Goal: Task Accomplishment & Management: Complete application form

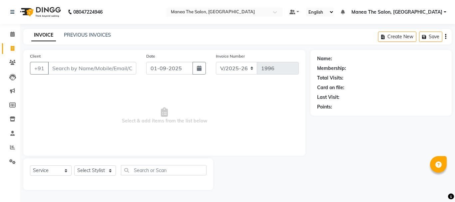
select select "7351"
select select "service"
click at [0, 115] on li "Inventory" at bounding box center [10, 119] width 20 height 14
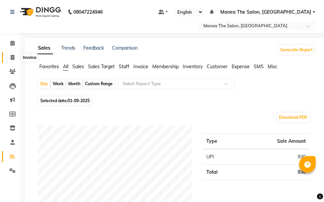
click at [10, 58] on span at bounding box center [13, 58] width 12 height 8
select select "service"
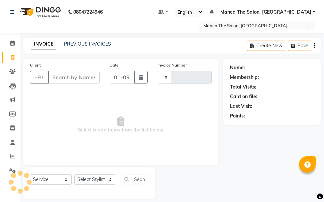
scroll to position [7, 0]
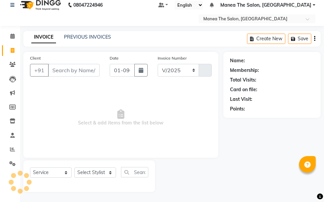
select select "7351"
type input "1996"
click at [101, 175] on select "Select Stylist" at bounding box center [95, 172] width 42 height 10
click at [100, 173] on select "Select Stylist" at bounding box center [95, 172] width 42 height 10
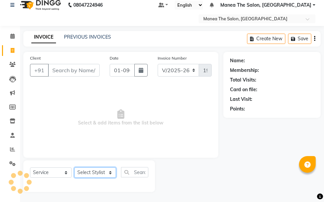
click at [100, 173] on select "Select Stylist" at bounding box center [95, 172] width 42 height 10
select select "63576"
click at [74, 167] on select "Select Stylist [PERSON_NAME] Divya [PERSON_NAME] Renuka [PERSON_NAME]" at bounding box center [95, 172] width 42 height 10
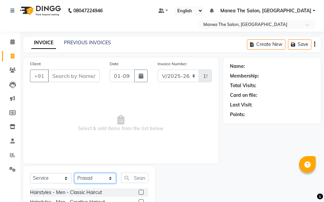
scroll to position [0, 0]
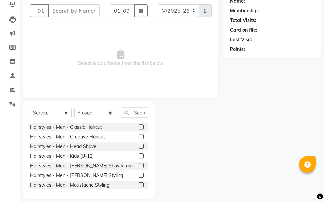
scroll to position [74, 0]
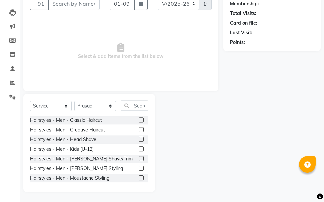
click at [139, 121] on label at bounding box center [141, 120] width 5 height 5
click at [139, 121] on input "checkbox" at bounding box center [141, 120] width 4 height 4
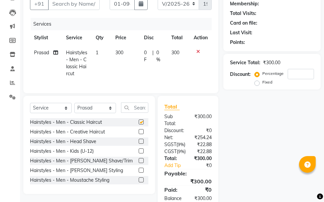
checkbox input "false"
click at [139, 163] on label at bounding box center [141, 160] width 5 height 5
click at [139, 163] on input "checkbox" at bounding box center [141, 161] width 4 height 4
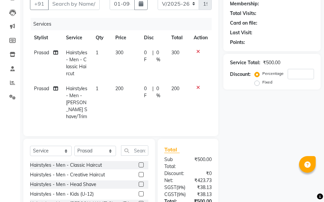
checkbox input "false"
click at [133, 149] on input "text" at bounding box center [134, 150] width 27 height 10
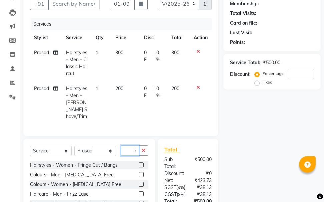
scroll to position [0, 4]
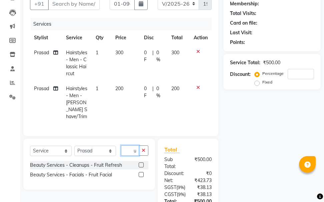
type input "fru"
click at [141, 162] on label at bounding box center [141, 164] width 5 height 5
click at [141, 163] on input "checkbox" at bounding box center [141, 165] width 4 height 4
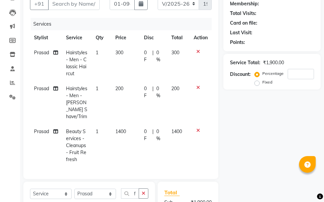
checkbox input "false"
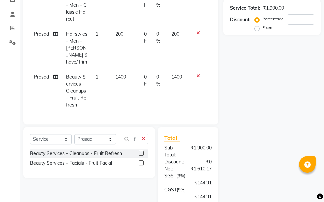
scroll to position [107, 0]
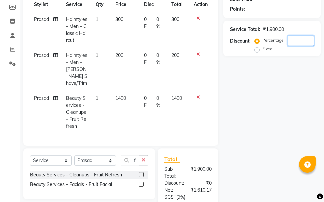
click at [293, 42] on input "number" at bounding box center [300, 41] width 26 height 10
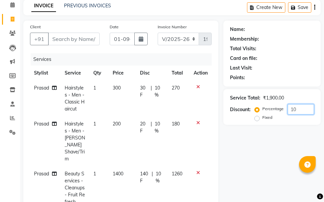
scroll to position [2, 0]
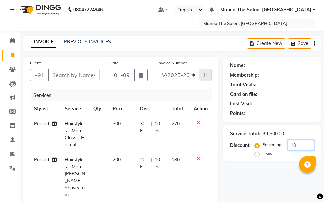
type input "10"
click at [78, 75] on input "Client" at bounding box center [74, 75] width 52 height 13
click at [151, 17] on nav "08047224946 Select Location × Manea The Salon, Chandanagar Default Panel My Pan…" at bounding box center [162, 14] width 324 height 33
drag, startPoint x: 157, startPoint y: 42, endPoint x: 156, endPoint y: 51, distance: 9.7
drag, startPoint x: 159, startPoint y: 52, endPoint x: 90, endPoint y: 87, distance: 77.1
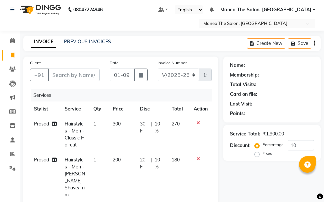
click at [90, 87] on div "Client +91 Date [DATE] Invoice Number V/2025 V/[PHONE_NUMBER] Services Stylist …" at bounding box center [120, 157] width 195 height 201
drag, startPoint x: 10, startPoint y: 53, endPoint x: 222, endPoint y: 39, distance: 211.9
click at [11, 53] on icon at bounding box center [13, 55] width 4 height 5
click at [15, 57] on span at bounding box center [13, 56] width 12 height 8
click at [67, 75] on input "Client" at bounding box center [74, 75] width 52 height 13
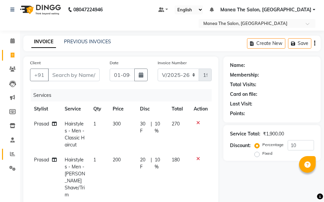
click at [13, 149] on link "Reports" at bounding box center [10, 154] width 16 height 11
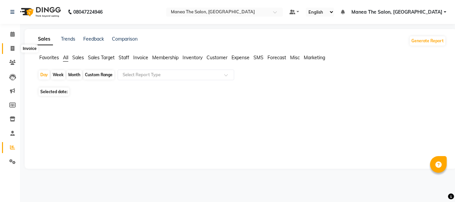
click at [12, 47] on icon at bounding box center [13, 48] width 4 height 5
select select "service"
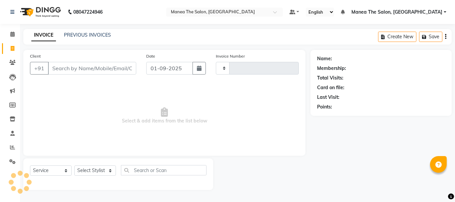
type input "1996"
select select "7351"
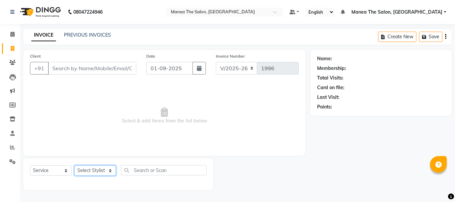
click at [112, 171] on select "Select Stylist [PERSON_NAME] Divya [PERSON_NAME] Renuka [PERSON_NAME]" at bounding box center [95, 170] width 42 height 10
select select "63583"
click at [74, 165] on select "Select Stylist [PERSON_NAME] Divya [PERSON_NAME] Renuka [PERSON_NAME]" at bounding box center [95, 170] width 42 height 10
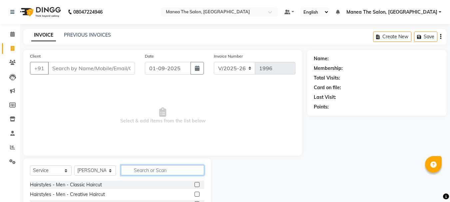
click at [139, 168] on input "text" at bounding box center [162, 170] width 83 height 10
type input "eye"
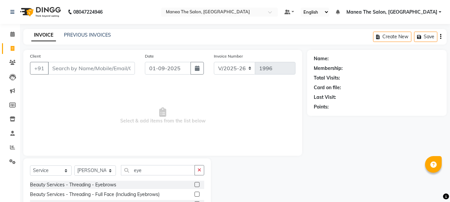
drag, startPoint x: 198, startPoint y: 183, endPoint x: 192, endPoint y: 181, distance: 6.6
click at [196, 183] on label at bounding box center [196, 184] width 5 height 5
click at [196, 183] on input "checkbox" at bounding box center [196, 185] width 4 height 4
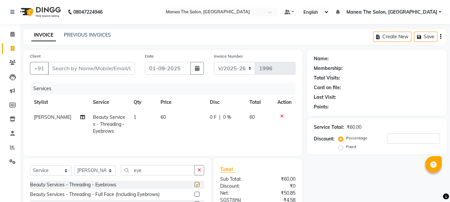
checkbox input "false"
click at [111, 170] on select "Select Stylist [PERSON_NAME] Divya [PERSON_NAME] Renuka [PERSON_NAME]" at bounding box center [95, 170] width 42 height 10
select select "63582"
click at [74, 165] on select "Select Stylist [PERSON_NAME] Divya [PERSON_NAME] Renuka [PERSON_NAME]" at bounding box center [95, 170] width 42 height 10
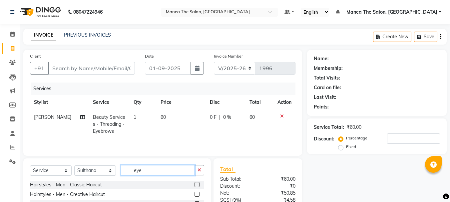
click at [160, 171] on input "eye" at bounding box center [158, 170] width 74 height 10
type input "e"
type input "eye"
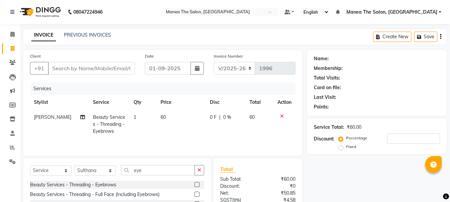
click at [198, 185] on label at bounding box center [196, 184] width 5 height 5
click at [198, 185] on input "checkbox" at bounding box center [196, 185] width 4 height 4
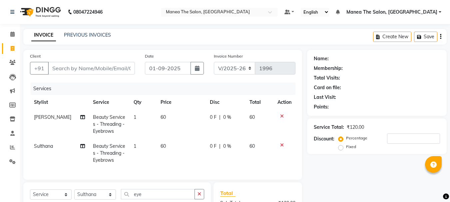
checkbox input "false"
click at [102, 62] on div "Client +91" at bounding box center [82, 66] width 115 height 27
click at [75, 71] on input "Client" at bounding box center [91, 68] width 87 height 13
type input "8"
type input "0"
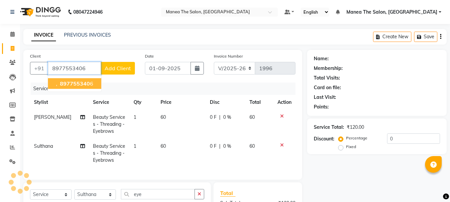
type input "8977553406"
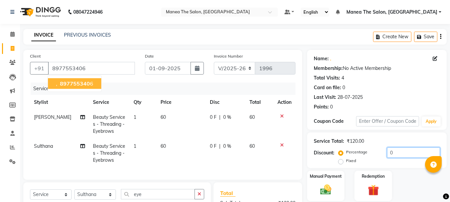
click at [407, 154] on input "0" at bounding box center [413, 152] width 53 height 10
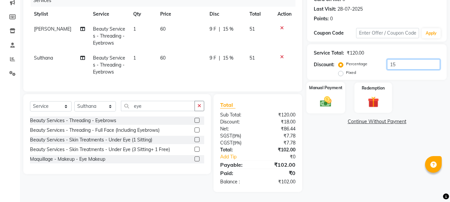
type input "15"
click at [342, 105] on div "Manual Payment" at bounding box center [325, 98] width 39 height 32
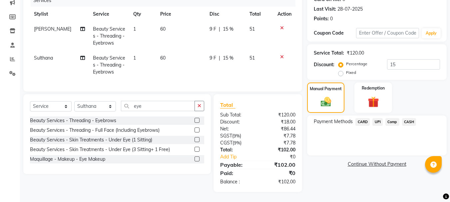
click at [377, 118] on span "UPI" at bounding box center [377, 122] width 10 height 8
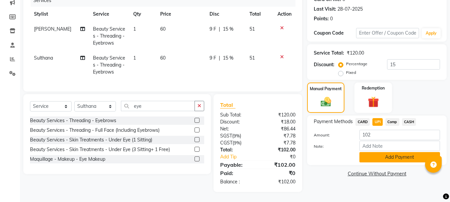
click at [391, 152] on button "Add Payment" at bounding box center [399, 157] width 81 height 10
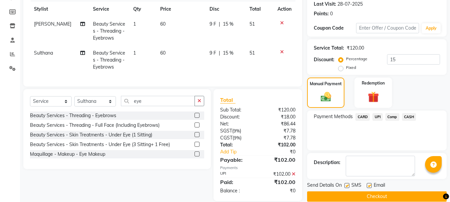
scroll to position [107, 0]
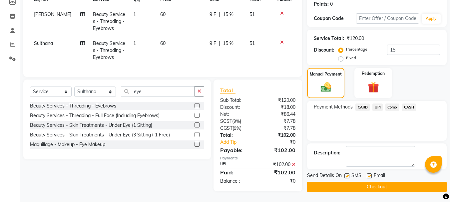
click at [400, 184] on button "Checkout" at bounding box center [377, 187] width 140 height 10
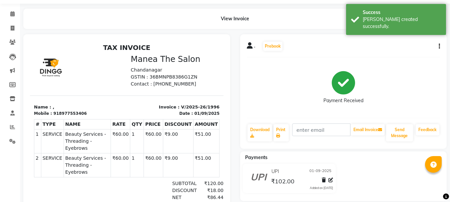
scroll to position [3, 0]
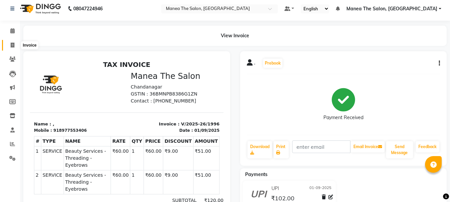
click at [12, 46] on icon at bounding box center [13, 45] width 4 height 5
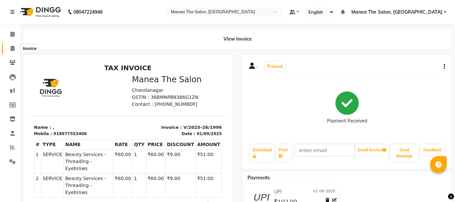
select select "7351"
select select "service"
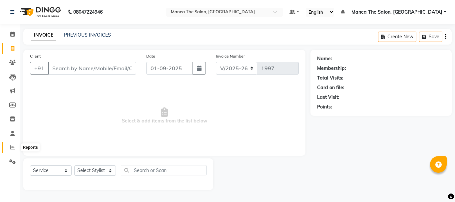
click at [11, 147] on icon at bounding box center [12, 147] width 5 height 5
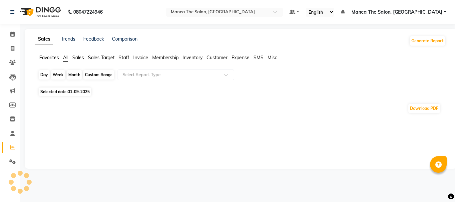
click at [42, 77] on div "Day" at bounding box center [44, 74] width 11 height 9
select select "9"
select select "2025"
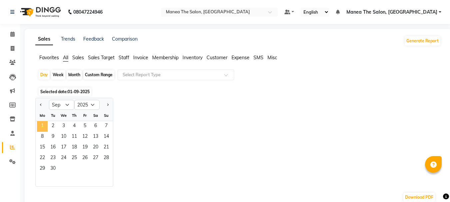
click at [43, 130] on span "1" at bounding box center [42, 126] width 11 height 11
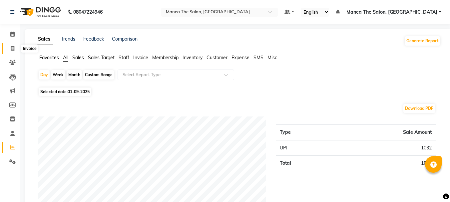
click at [12, 47] on icon at bounding box center [13, 48] width 4 height 5
select select "service"
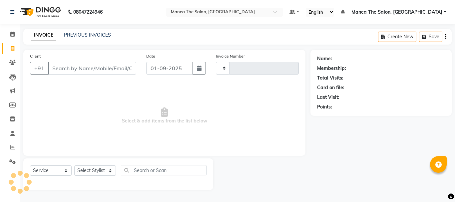
type input "1997"
select select "7351"
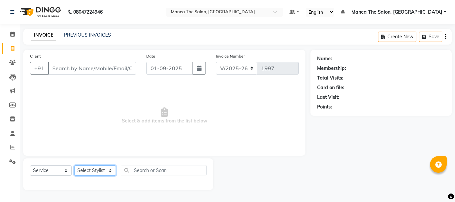
click at [105, 170] on select "Select Stylist [PERSON_NAME] Divya [PERSON_NAME] Renuka [PERSON_NAME]" at bounding box center [95, 170] width 42 height 10
select select "63576"
click at [74, 165] on select "Select Stylist [PERSON_NAME] Divya [PERSON_NAME] Renuka [PERSON_NAME]" at bounding box center [95, 170] width 42 height 10
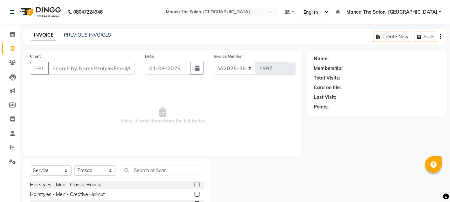
click at [194, 185] on label at bounding box center [196, 184] width 5 height 5
click at [194, 185] on input "checkbox" at bounding box center [196, 185] width 4 height 4
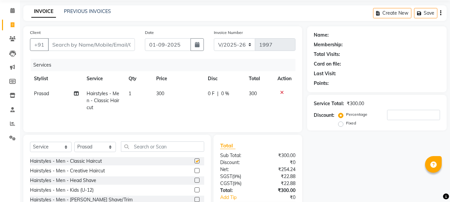
scroll to position [65, 0]
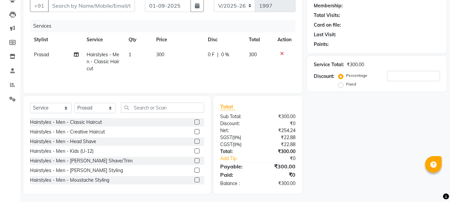
checkbox input "false"
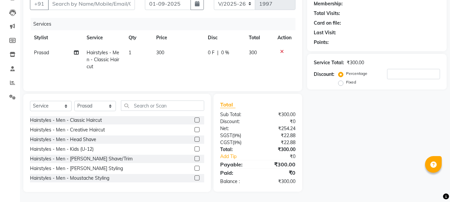
click at [194, 159] on label at bounding box center [196, 158] width 5 height 5
click at [194, 159] on input "checkbox" at bounding box center [196, 159] width 4 height 4
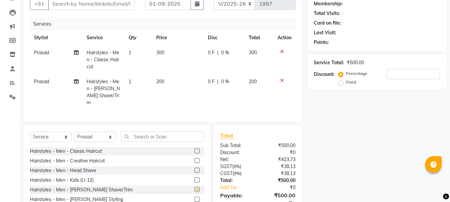
checkbox input "false"
click at [145, 138] on input "text" at bounding box center [162, 137] width 83 height 10
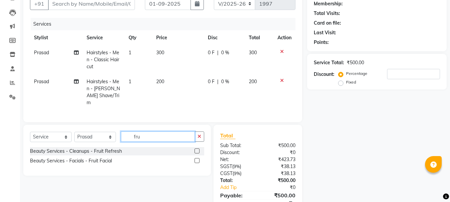
type input "fru"
click at [197, 149] on label at bounding box center [196, 150] width 5 height 5
click at [197, 149] on input "checkbox" at bounding box center [196, 151] width 4 height 4
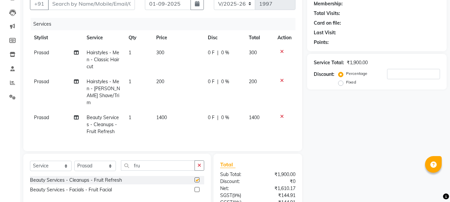
checkbox input "false"
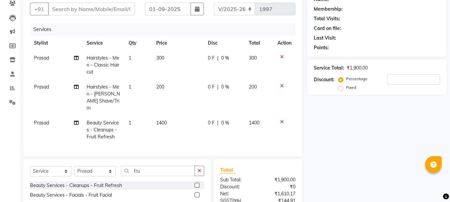
scroll to position [0, 0]
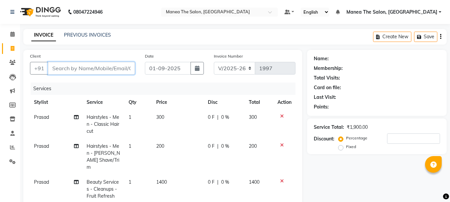
click at [67, 68] on input "Client" at bounding box center [91, 68] width 87 height 13
type input "9"
type input "0"
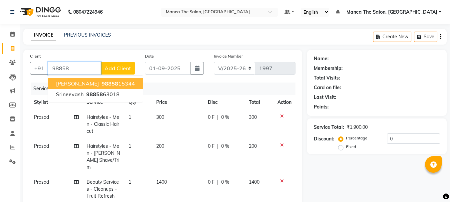
click at [67, 85] on span "[PERSON_NAME]" at bounding box center [77, 83] width 43 height 7
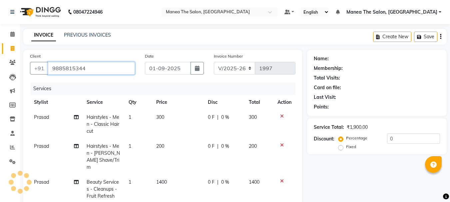
type input "9885815344"
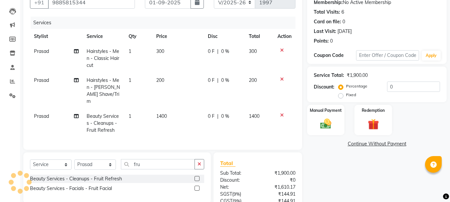
scroll to position [67, 0]
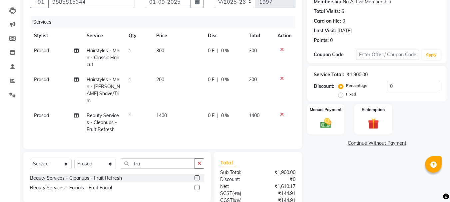
click at [400, 79] on div "Service Total: ₹1,900.00 Discount: Percentage Fixed 0" at bounding box center [377, 84] width 126 height 30
click at [396, 83] on input "0" at bounding box center [413, 86] width 53 height 10
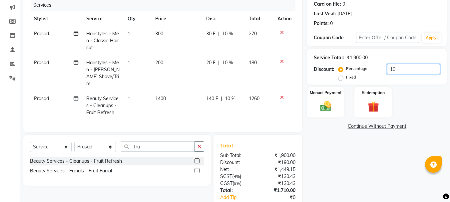
scroll to position [100, 0]
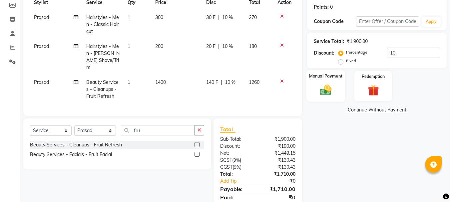
click at [318, 86] on img at bounding box center [325, 89] width 19 height 13
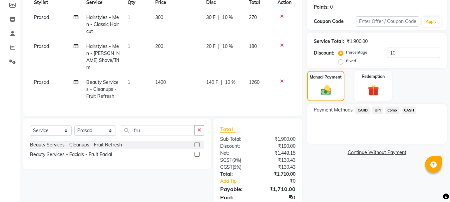
click at [380, 109] on span "UPI" at bounding box center [377, 111] width 10 height 8
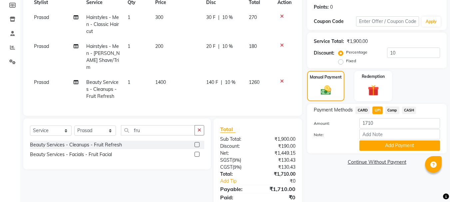
scroll to position [67, 0]
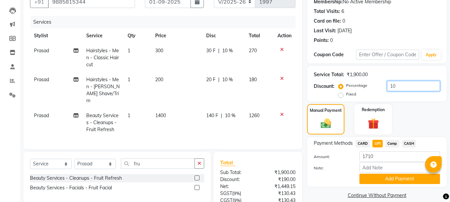
click at [424, 87] on input "10" at bounding box center [413, 86] width 53 height 10
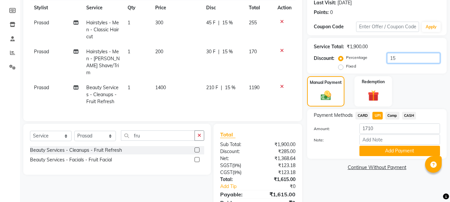
scroll to position [122, 0]
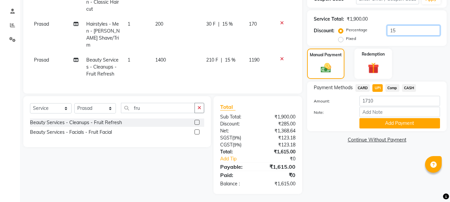
click at [406, 32] on input "15" at bounding box center [413, 30] width 53 height 10
type input "1"
click at [346, 40] on label "Fixed" at bounding box center [351, 39] width 10 height 6
click at [342, 40] on input "Fixed" at bounding box center [342, 38] width 5 height 5
radio input "true"
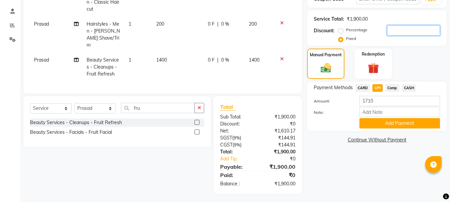
click at [396, 30] on input "number" at bounding box center [413, 30] width 53 height 10
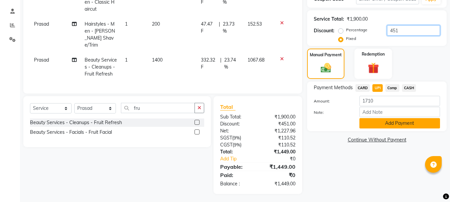
type input "451"
click at [383, 126] on button "Add Payment" at bounding box center [399, 123] width 81 height 10
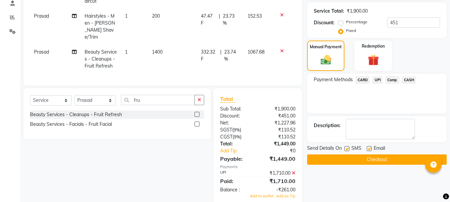
scroll to position [142, 0]
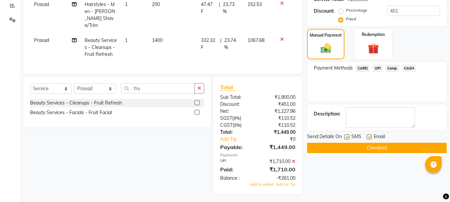
click at [354, 149] on button "Checkout" at bounding box center [377, 148] width 140 height 10
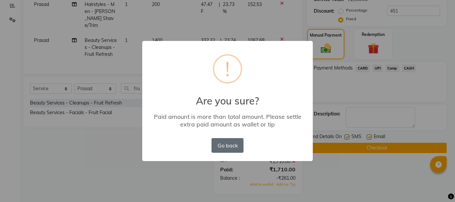
click at [233, 145] on button "Go back" at bounding box center [227, 145] width 32 height 15
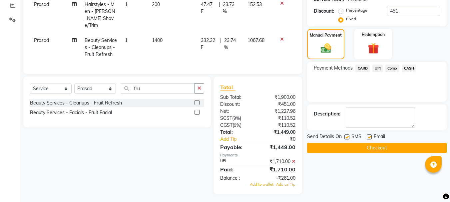
click at [376, 68] on span "UPI" at bounding box center [377, 69] width 10 height 8
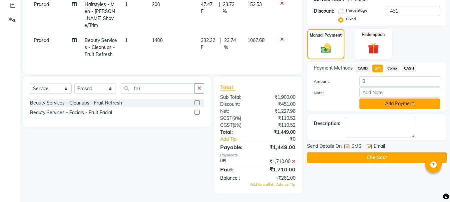
click at [380, 103] on button "Add Payment" at bounding box center [399, 104] width 81 height 10
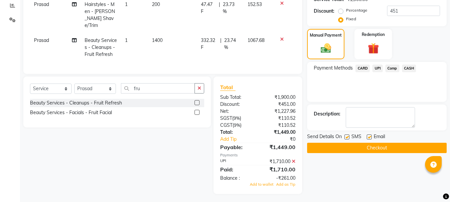
click at [391, 147] on button "Checkout" at bounding box center [377, 148] width 140 height 10
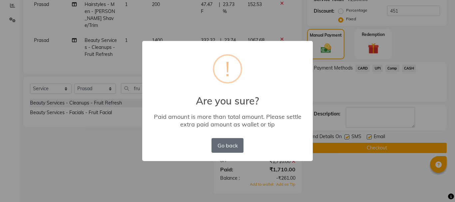
click at [236, 143] on button "Go back" at bounding box center [227, 145] width 32 height 15
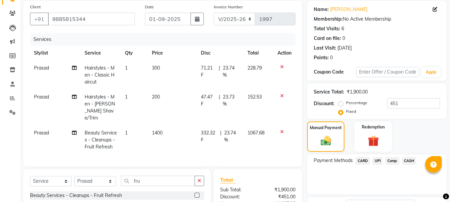
scroll to position [0, 0]
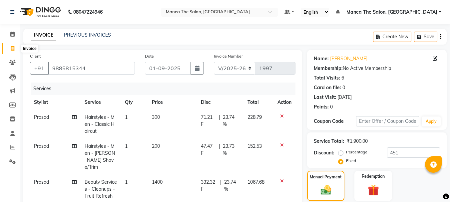
click at [13, 46] on icon at bounding box center [13, 48] width 4 height 5
select select "service"
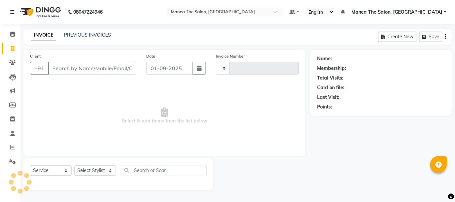
type input "1997"
select select "7351"
click at [107, 63] on input "Client" at bounding box center [92, 68] width 88 height 13
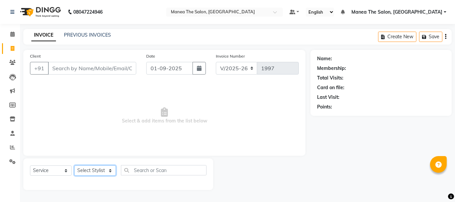
click at [102, 166] on select "Select Stylist [PERSON_NAME] Divya [PERSON_NAME] Renuka [PERSON_NAME]" at bounding box center [95, 170] width 42 height 10
select select "63576"
click at [74, 165] on select "Select Stylist [PERSON_NAME] Divya [PERSON_NAME] Renuka [PERSON_NAME]" at bounding box center [95, 170] width 42 height 10
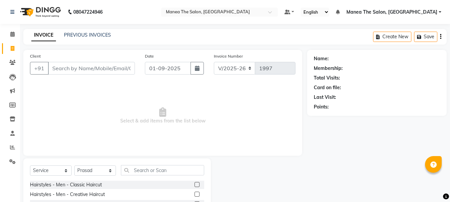
click at [194, 185] on label at bounding box center [196, 184] width 5 height 5
click at [194, 185] on input "checkbox" at bounding box center [196, 185] width 4 height 4
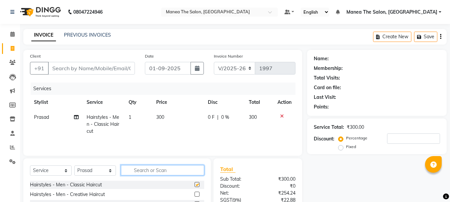
click at [185, 171] on input "text" at bounding box center [162, 170] width 83 height 10
checkbox input "false"
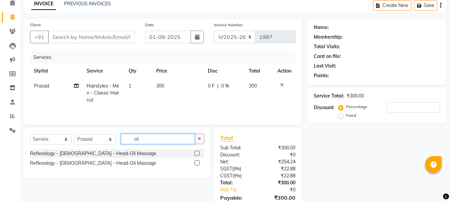
scroll to position [64, 0]
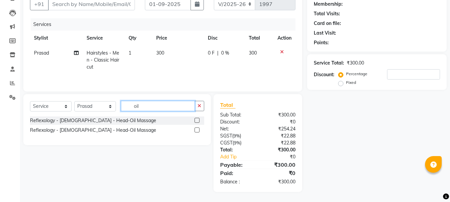
type input "oil"
click at [196, 121] on label at bounding box center [196, 120] width 5 height 5
click at [196, 121] on input "checkbox" at bounding box center [196, 121] width 4 height 4
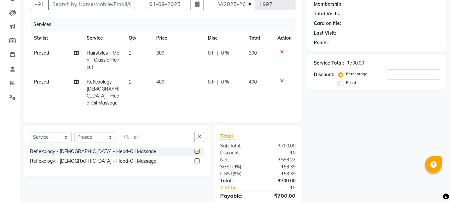
checkbox input "false"
click at [426, 75] on input "number" at bounding box center [413, 74] width 53 height 10
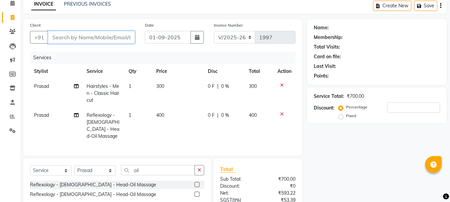
click at [111, 36] on input "Client" at bounding box center [91, 37] width 87 height 13
type input "9"
type input "0"
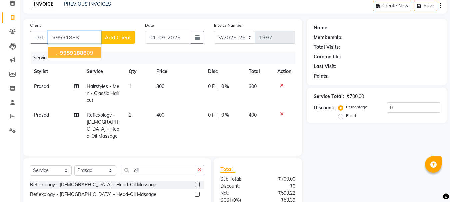
click at [88, 55] on ngb-highlight "99591888 09" at bounding box center [76, 52] width 35 height 7
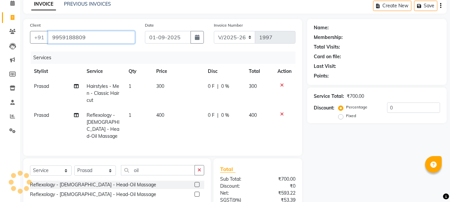
type input "9959188809"
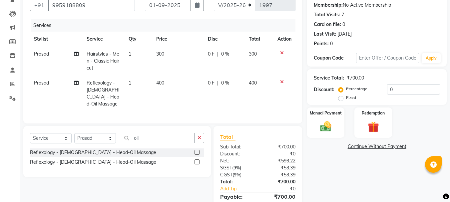
scroll to position [93, 0]
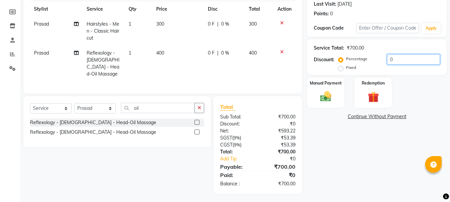
click at [421, 61] on input "0" at bounding box center [413, 59] width 53 height 10
type input "0"
type input "10"
click at [328, 89] on div "Manual Payment" at bounding box center [325, 93] width 39 height 32
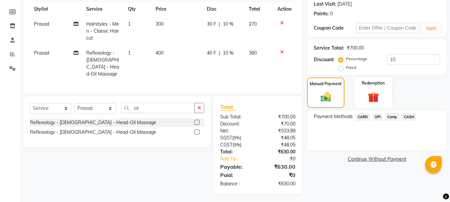
click at [376, 118] on span "UPI" at bounding box center [377, 117] width 10 height 8
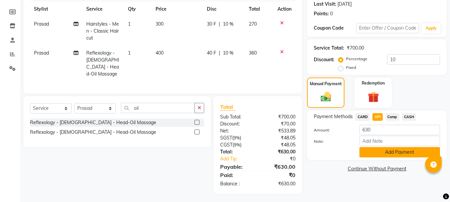
click at [371, 155] on button "Add Payment" at bounding box center [399, 152] width 81 height 10
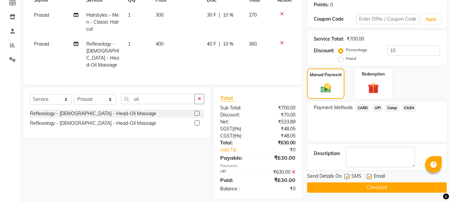
scroll to position [107, 0]
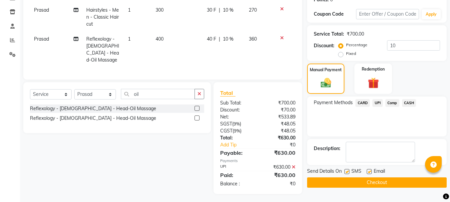
click at [369, 181] on button "Checkout" at bounding box center [377, 182] width 140 height 10
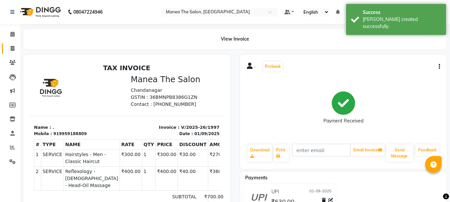
click at [15, 44] on link "Invoice" at bounding box center [10, 48] width 16 height 11
select select "service"
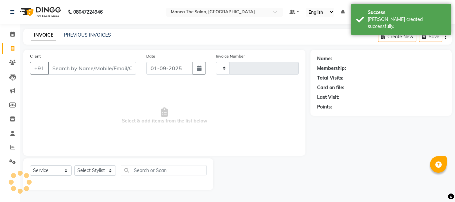
type input "1998"
select select "7351"
click at [69, 70] on input "Client" at bounding box center [92, 68] width 88 height 13
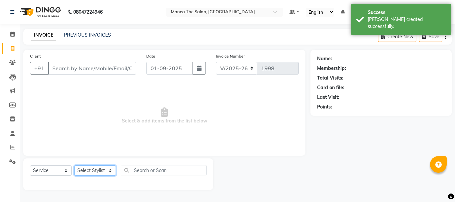
click at [91, 171] on select "Select Stylist [PERSON_NAME] Divya [PERSON_NAME] Renuka [PERSON_NAME]" at bounding box center [95, 170] width 42 height 10
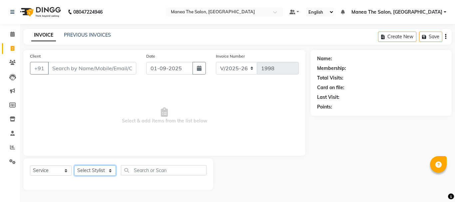
select select "63576"
click at [74, 165] on select "Select Stylist [PERSON_NAME] Divya [PERSON_NAME] Renuka [PERSON_NAME]" at bounding box center [95, 170] width 42 height 10
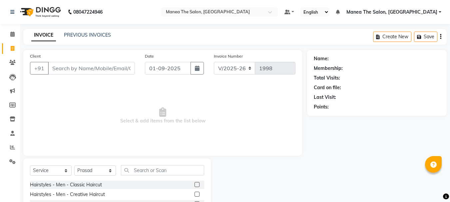
click at [194, 183] on label at bounding box center [196, 184] width 5 height 5
click at [194, 183] on input "checkbox" at bounding box center [196, 185] width 4 height 4
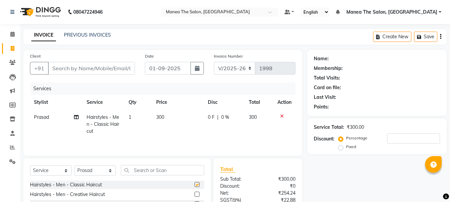
scroll to position [65, 0]
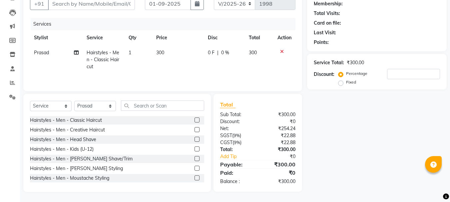
checkbox input "false"
click at [194, 158] on label at bounding box center [196, 158] width 5 height 5
click at [194, 158] on input "checkbox" at bounding box center [196, 159] width 4 height 4
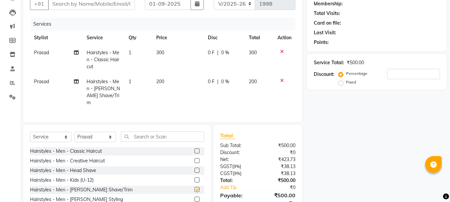
checkbox input "false"
click at [176, 136] on input "text" at bounding box center [162, 137] width 83 height 10
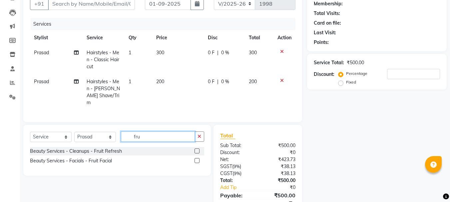
type input "fru"
drag, startPoint x: 198, startPoint y: 148, endPoint x: 194, endPoint y: 147, distance: 4.1
click at [197, 148] on label at bounding box center [196, 150] width 5 height 5
click at [197, 149] on input "checkbox" at bounding box center [196, 151] width 4 height 4
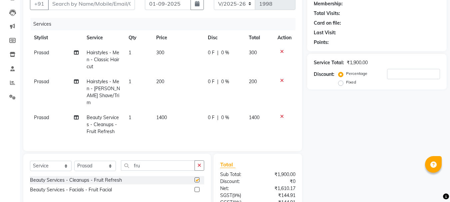
checkbox input "false"
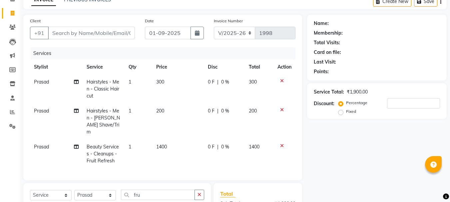
scroll to position [0, 0]
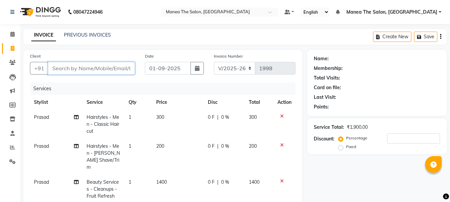
click at [94, 71] on input "Client" at bounding box center [91, 68] width 87 height 13
type input "9"
type input "0"
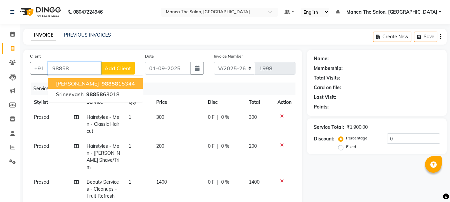
click at [102, 81] on span "98858" at bounding box center [110, 83] width 17 height 7
type input "9885815344"
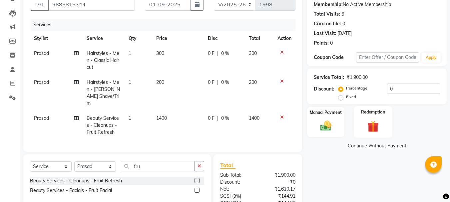
scroll to position [67, 0]
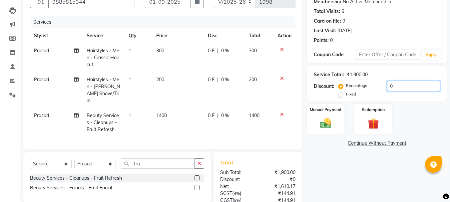
click at [407, 86] on input "0" at bounding box center [413, 86] width 53 height 10
click at [346, 95] on label "Fixed" at bounding box center [351, 94] width 10 height 6
click at [341, 95] on input "Fixed" at bounding box center [342, 94] width 5 height 5
radio input "true"
click at [393, 86] on input "number" at bounding box center [413, 86] width 53 height 10
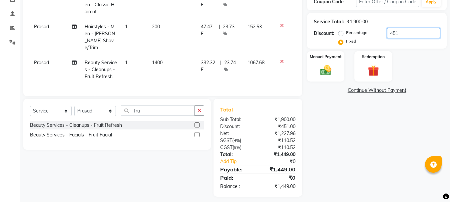
scroll to position [122, 0]
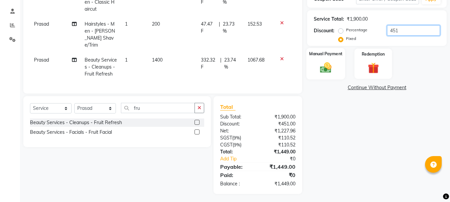
type input "451"
click at [342, 72] on div "Manual Payment" at bounding box center [325, 64] width 39 height 32
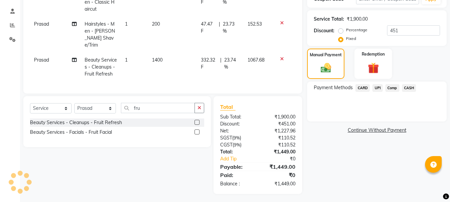
click at [376, 88] on span "UPI" at bounding box center [377, 88] width 10 height 8
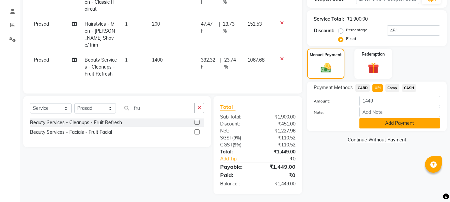
click at [380, 122] on button "Add Payment" at bounding box center [399, 123] width 81 height 10
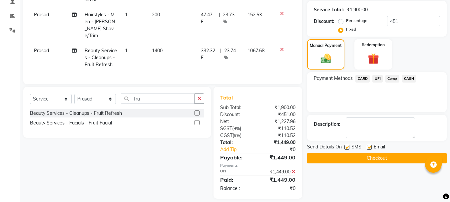
scroll to position [136, 0]
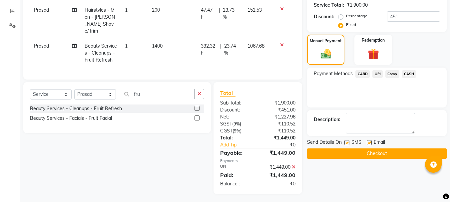
click at [383, 154] on button "Checkout" at bounding box center [377, 153] width 140 height 10
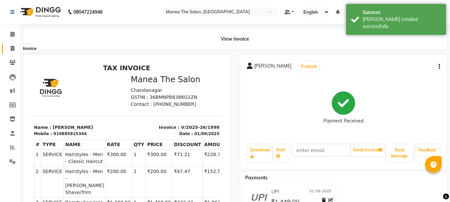
click at [13, 49] on icon at bounding box center [13, 48] width 4 height 5
select select "service"
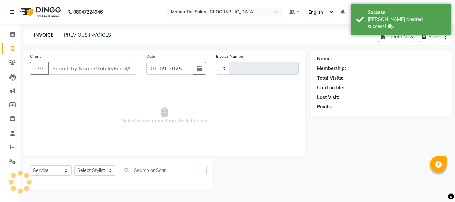
type input "1999"
select select "7351"
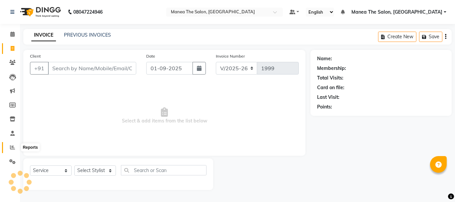
click at [14, 147] on icon at bounding box center [12, 147] width 5 height 5
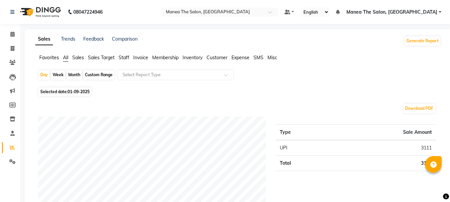
click at [57, 76] on div "Week" at bounding box center [58, 74] width 14 height 9
select select "9"
select select "2025"
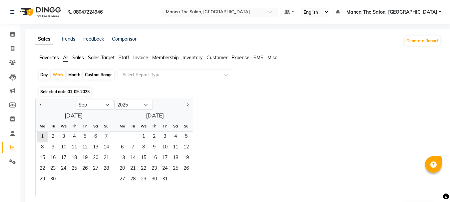
click at [426, 152] on div "Jan Feb Mar Apr May Jun [DATE] Aug Sep Oct Nov [DATE] 2016 2017 2018 2019 2020 …" at bounding box center [238, 148] width 406 height 100
click at [10, 45] on span at bounding box center [13, 49] width 12 height 8
select select "service"
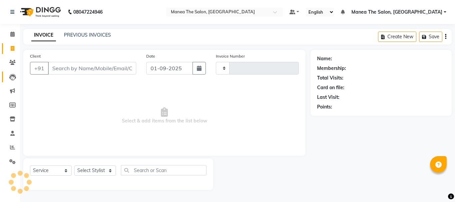
type input "1999"
select select "7351"
click at [14, 149] on icon at bounding box center [12, 147] width 5 height 5
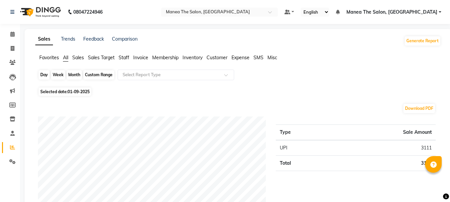
click at [42, 76] on div "Day" at bounding box center [44, 74] width 11 height 9
select select "9"
select select "2025"
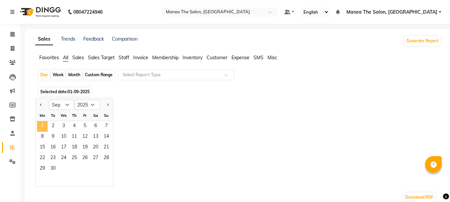
click at [43, 125] on span "1" at bounding box center [42, 126] width 11 height 11
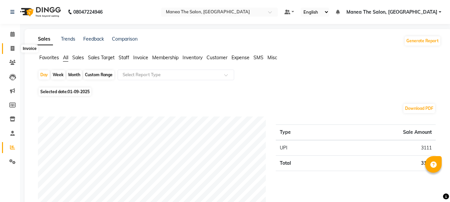
click at [15, 50] on span at bounding box center [13, 49] width 12 height 8
select select "service"
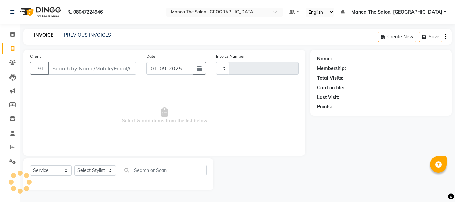
type input "1999"
select select "7351"
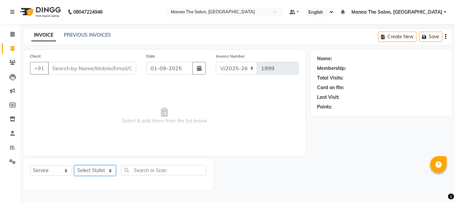
click at [99, 172] on select "Select Stylist [PERSON_NAME] Divya [PERSON_NAME] Renuka [PERSON_NAME]" at bounding box center [95, 170] width 42 height 10
select select "63583"
click at [74, 165] on select "Select Stylist [PERSON_NAME] Divya [PERSON_NAME] Renuka [PERSON_NAME]" at bounding box center [95, 170] width 42 height 10
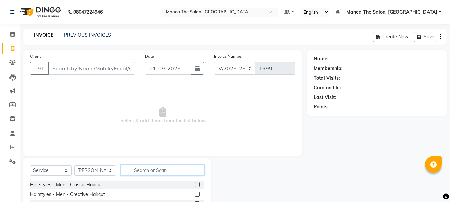
click at [149, 169] on input "text" at bounding box center [162, 170] width 83 height 10
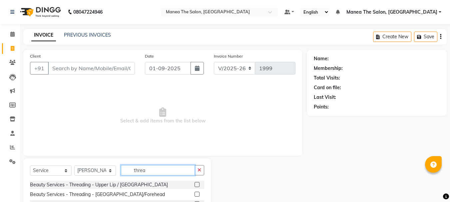
type input "threa"
click at [197, 183] on label at bounding box center [196, 184] width 5 height 5
click at [197, 183] on input "checkbox" at bounding box center [196, 185] width 4 height 4
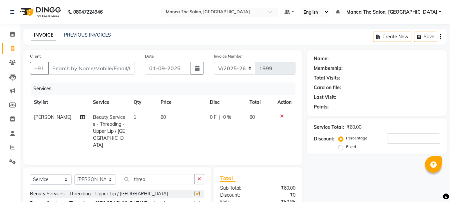
checkbox input "false"
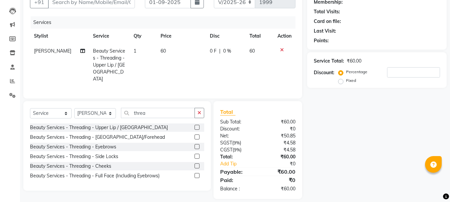
scroll to position [67, 0]
click at [196, 136] on label at bounding box center [196, 136] width 5 height 5
click at [196, 136] on input "checkbox" at bounding box center [196, 137] width 4 height 4
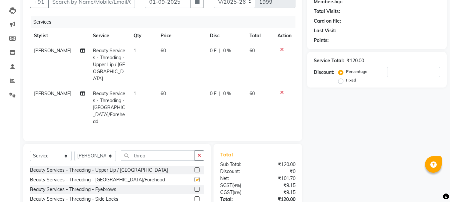
checkbox input "false"
click at [197, 187] on label at bounding box center [196, 189] width 5 height 5
click at [197, 187] on input "checkbox" at bounding box center [196, 189] width 4 height 4
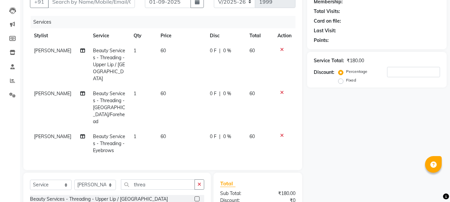
checkbox input "false"
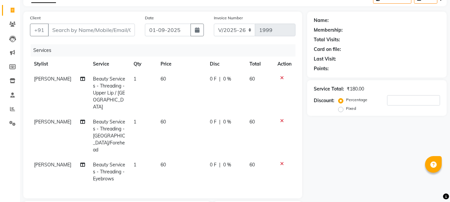
scroll to position [0, 0]
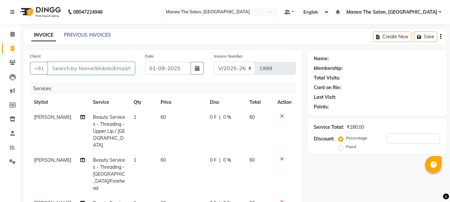
click at [96, 71] on input "Client" at bounding box center [91, 68] width 87 height 13
type input "6"
type input "0"
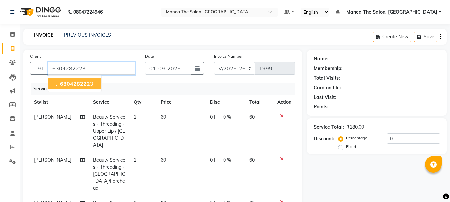
type input "6304282223"
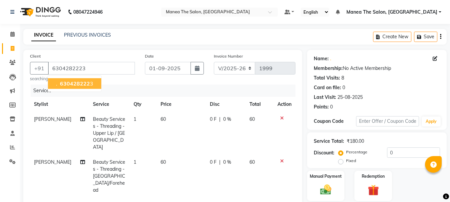
click at [91, 84] on ngb-highlight "630428222 3" at bounding box center [76, 83] width 35 height 7
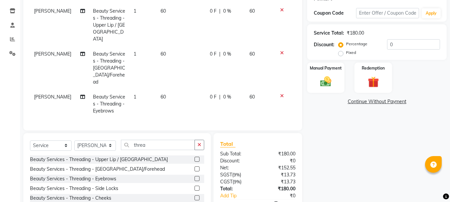
scroll to position [131, 0]
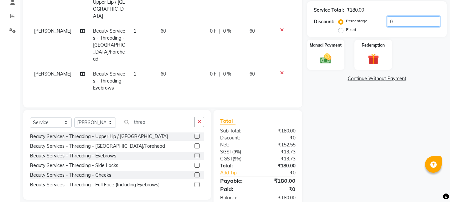
click at [401, 18] on input "0" at bounding box center [413, 21] width 53 height 10
type input "15"
click at [328, 56] on img at bounding box center [325, 58] width 19 height 13
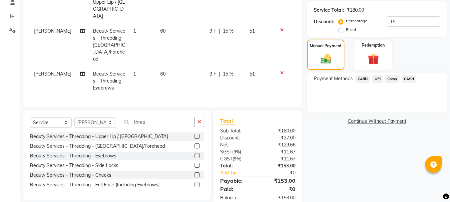
click at [378, 80] on span "UPI" at bounding box center [377, 79] width 10 height 8
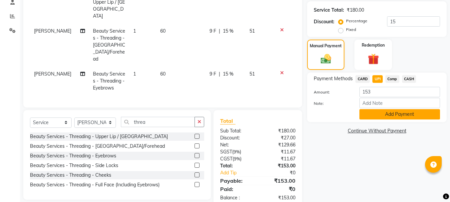
click at [380, 114] on button "Add Payment" at bounding box center [399, 114] width 81 height 10
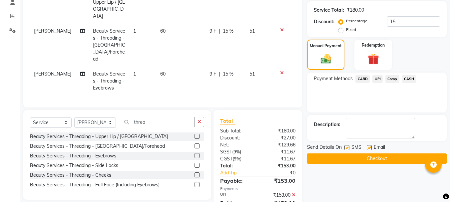
click at [374, 158] on button "Checkout" at bounding box center [377, 158] width 140 height 10
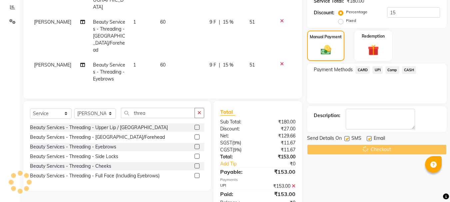
scroll to position [145, 0]
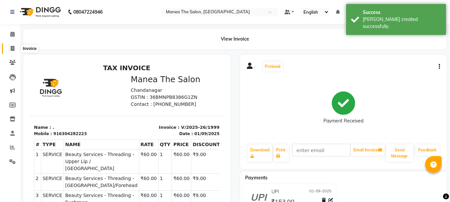
click at [14, 48] on icon at bounding box center [13, 48] width 4 height 5
select select "service"
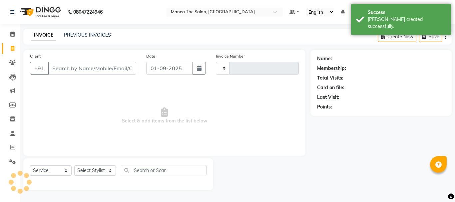
type input "2000"
select select "7351"
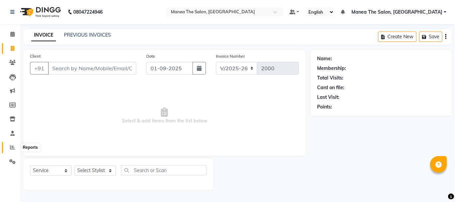
click at [12, 148] on icon at bounding box center [12, 147] width 5 height 5
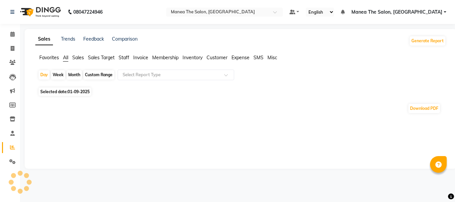
click at [76, 76] on div "Month" at bounding box center [74, 74] width 15 height 9
select select "9"
select select "2025"
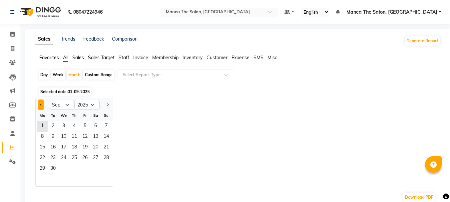
click at [41, 105] on span "Previous month" at bounding box center [41, 104] width 2 height 2
select select "8"
click at [83, 127] on span "1" at bounding box center [85, 126] width 11 height 11
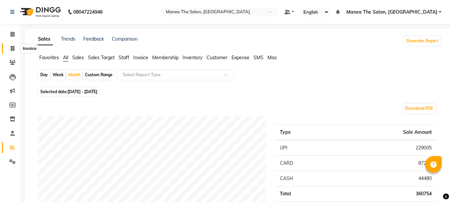
click at [11, 47] on icon at bounding box center [13, 48] width 4 height 5
select select "service"
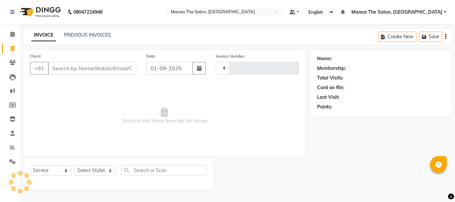
type input "2000"
select select "7351"
click at [12, 146] on icon at bounding box center [12, 147] width 5 height 5
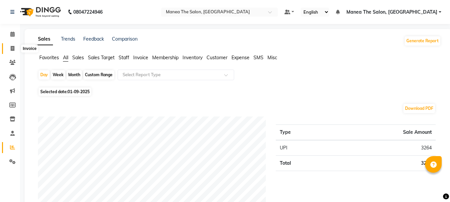
click at [12, 46] on icon at bounding box center [13, 48] width 4 height 5
select select "service"
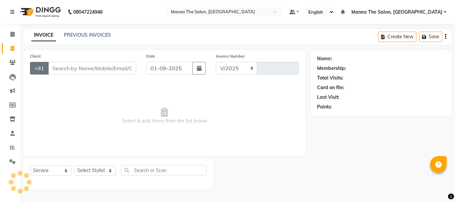
select select "7351"
type input "2000"
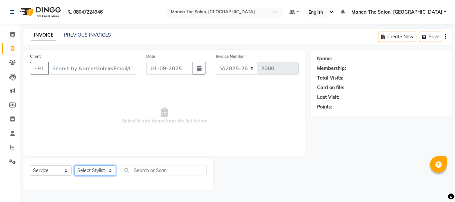
drag, startPoint x: 90, startPoint y: 171, endPoint x: 90, endPoint y: 166, distance: 5.0
click at [90, 171] on select "Select Stylist [PERSON_NAME] Divya [PERSON_NAME] Renuka [PERSON_NAME]" at bounding box center [95, 170] width 42 height 10
select select "63576"
click at [74, 165] on select "Select Stylist [PERSON_NAME] Divya [PERSON_NAME] Renuka [PERSON_NAME]" at bounding box center [95, 170] width 42 height 10
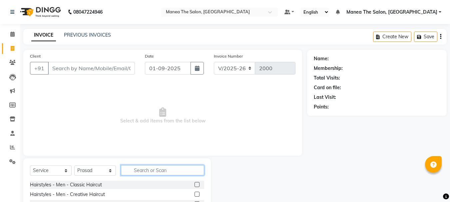
click at [156, 171] on input "text" at bounding box center [162, 170] width 83 height 10
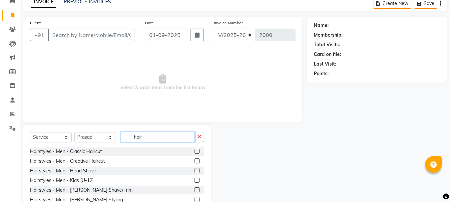
type input "hair"
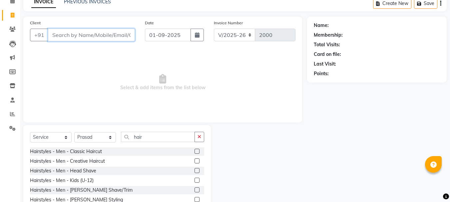
click at [109, 36] on input "Client" at bounding box center [91, 35] width 87 height 13
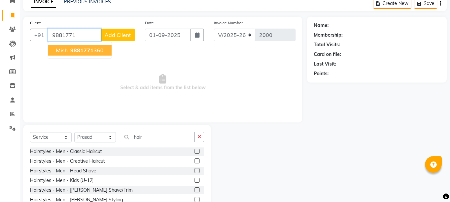
click at [97, 48] on ngb-highlight "9881771 360" at bounding box center [86, 50] width 35 height 7
type input "9881771360"
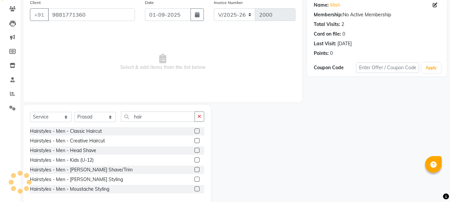
scroll to position [65, 0]
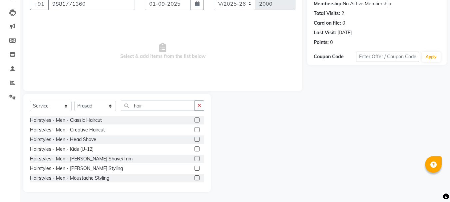
click at [194, 119] on label at bounding box center [196, 120] width 5 height 5
click at [194, 119] on input "checkbox" at bounding box center [196, 120] width 4 height 4
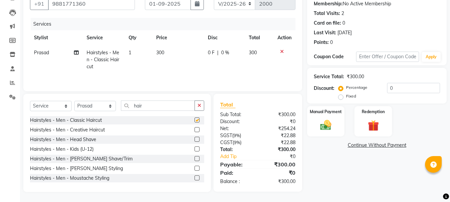
checkbox input "false"
click at [198, 100] on div "Select Service Product Membership Package Voucher Prepaid Gift Card Select Styl…" at bounding box center [116, 143] width 187 height 98
click at [199, 107] on icon "button" at bounding box center [199, 105] width 4 height 5
click at [329, 121] on img at bounding box center [325, 125] width 19 height 13
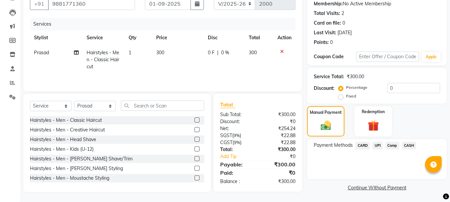
click at [378, 145] on span "UPI" at bounding box center [377, 146] width 10 height 8
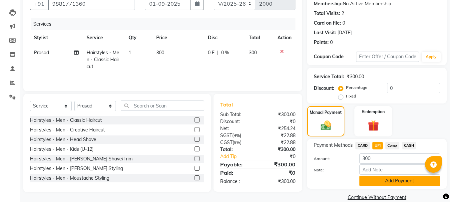
click at [379, 181] on button "Add Payment" at bounding box center [399, 181] width 81 height 10
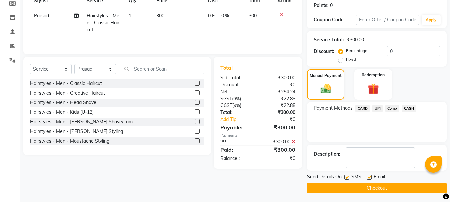
scroll to position [103, 0]
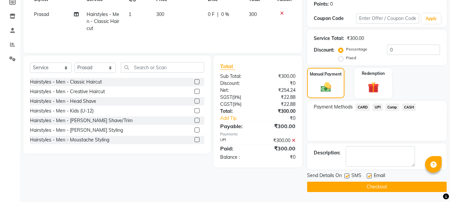
click at [379, 186] on button "Checkout" at bounding box center [377, 187] width 140 height 10
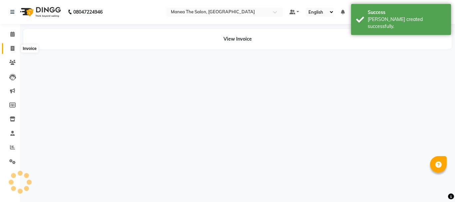
click at [17, 49] on span at bounding box center [13, 49] width 12 height 8
select select "service"
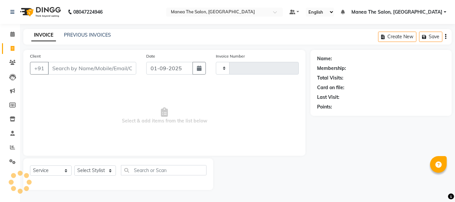
type input "2001"
select select "7351"
click at [13, 145] on icon at bounding box center [12, 147] width 5 height 5
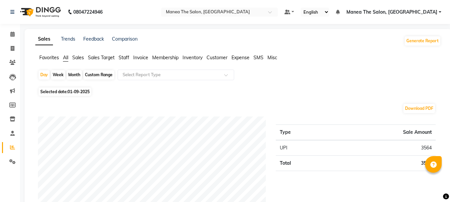
click at [76, 74] on div "Month" at bounding box center [74, 74] width 15 height 9
select select "9"
select select "2025"
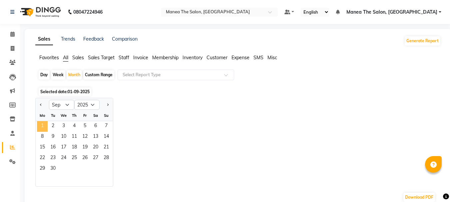
click at [38, 125] on span "1" at bounding box center [42, 126] width 11 height 11
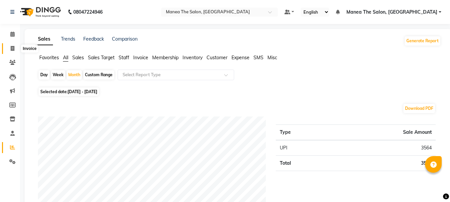
click at [9, 46] on span at bounding box center [13, 49] width 12 height 8
select select "service"
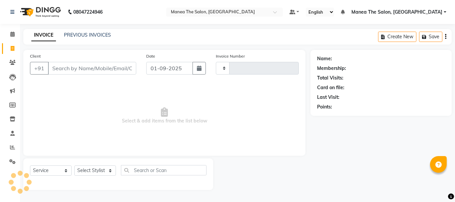
type input "2001"
select select "7351"
click at [85, 66] on input "Client" at bounding box center [92, 68] width 88 height 13
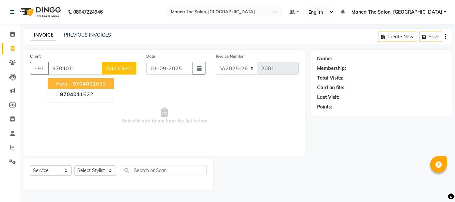
click at [93, 81] on span "9704011" at bounding box center [84, 83] width 23 height 7
type input "9704011633"
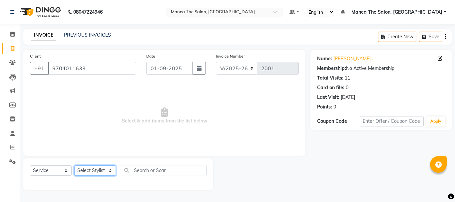
click at [102, 173] on select "Select Stylist [PERSON_NAME] Divya [PERSON_NAME] Renuka [PERSON_NAME]" at bounding box center [95, 170] width 42 height 10
select select "68191"
click at [74, 165] on select "Select Stylist [PERSON_NAME] Divya [PERSON_NAME] Renuka [PERSON_NAME]" at bounding box center [95, 170] width 42 height 10
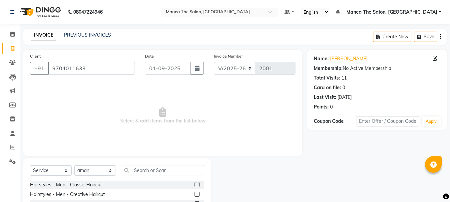
click at [194, 183] on label at bounding box center [196, 184] width 5 height 5
click at [194, 183] on input "checkbox" at bounding box center [196, 185] width 4 height 4
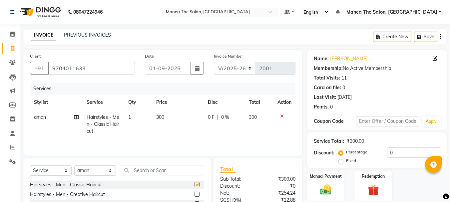
checkbox input "false"
click at [406, 153] on input "0" at bounding box center [413, 152] width 53 height 10
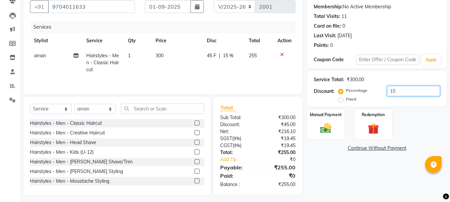
scroll to position [65, 0]
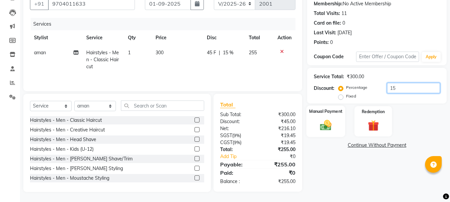
type input "15"
click at [335, 130] on div "Manual Payment" at bounding box center [325, 122] width 39 height 32
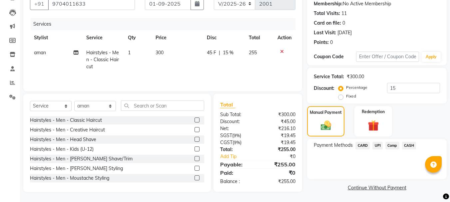
click at [377, 145] on span "UPI" at bounding box center [377, 146] width 10 height 8
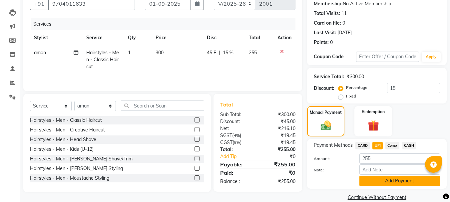
click at [377, 181] on button "Add Payment" at bounding box center [399, 181] width 81 height 10
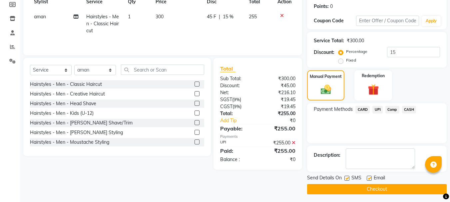
scroll to position [103, 0]
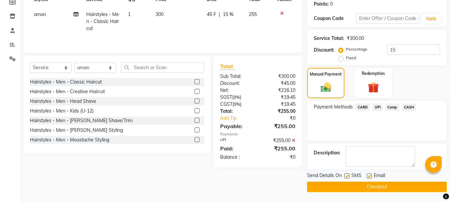
click at [397, 183] on button "Checkout" at bounding box center [377, 187] width 140 height 10
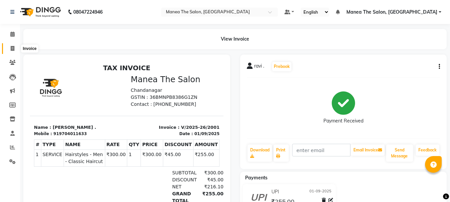
click at [14, 50] on icon at bounding box center [13, 48] width 4 height 5
select select "service"
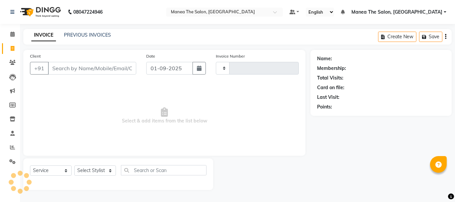
type input "2002"
select select "7351"
